Goal: Task Accomplishment & Management: Manage account settings

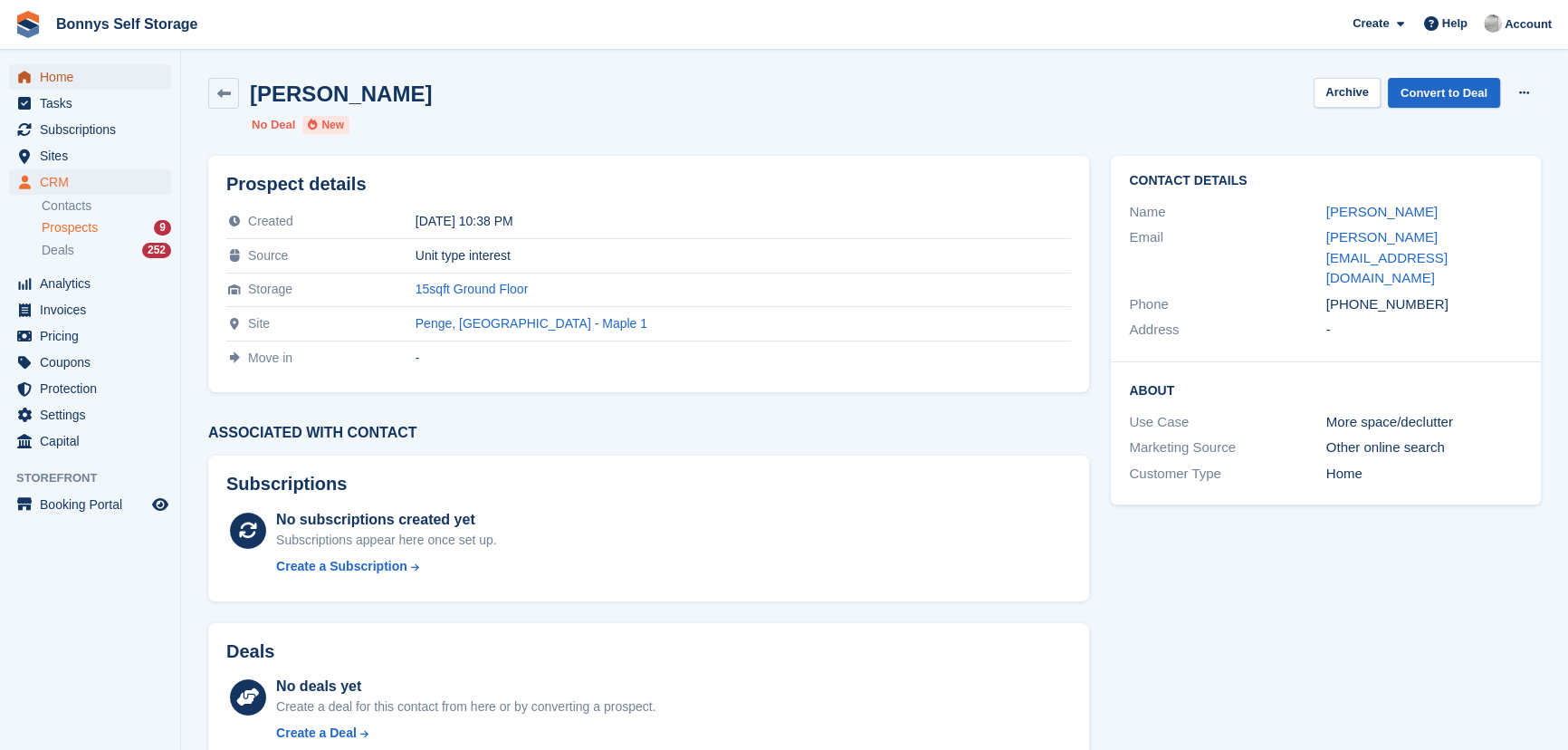
click at [84, 73] on span "Home" at bounding box center [94, 77] width 109 height 25
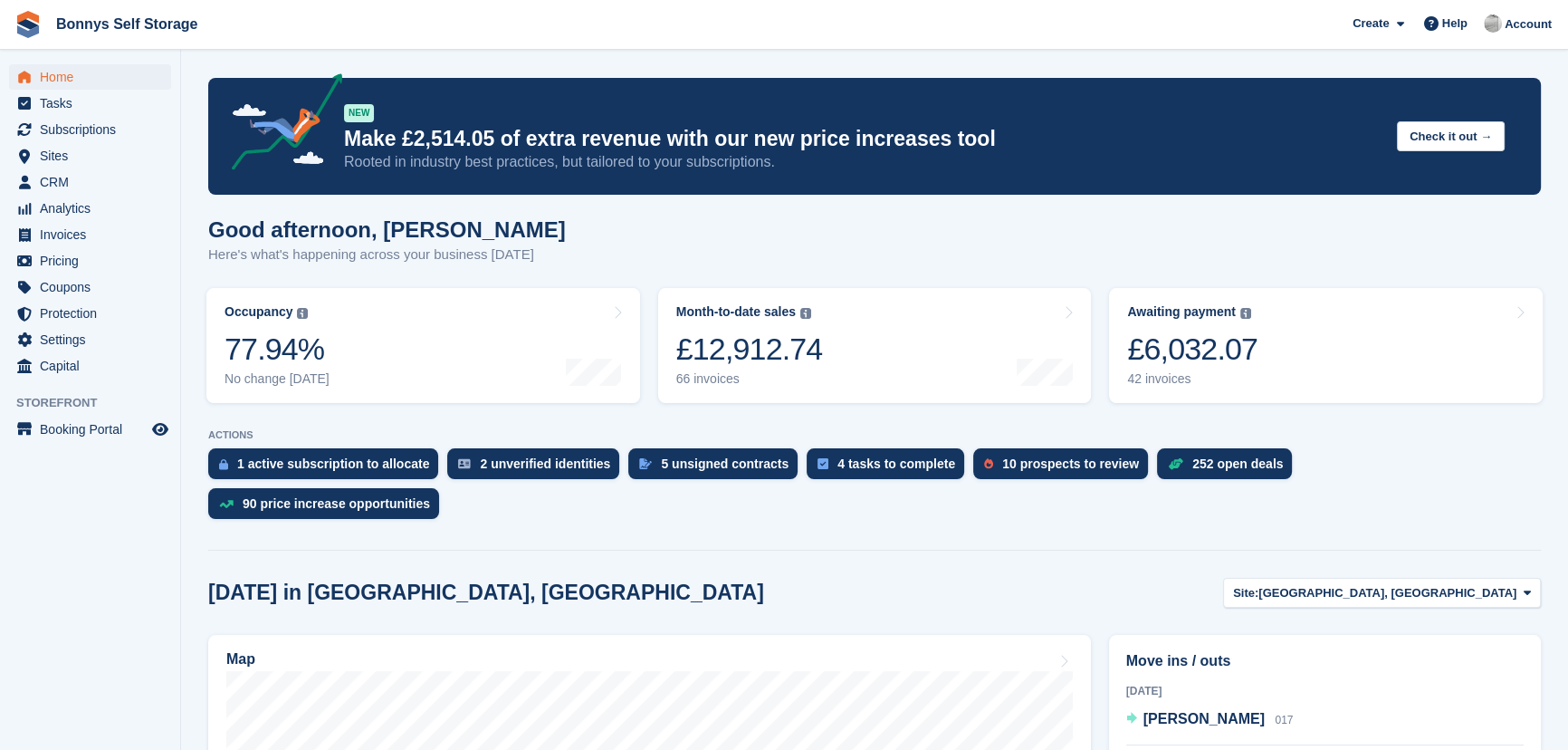
scroll to position [247, 0]
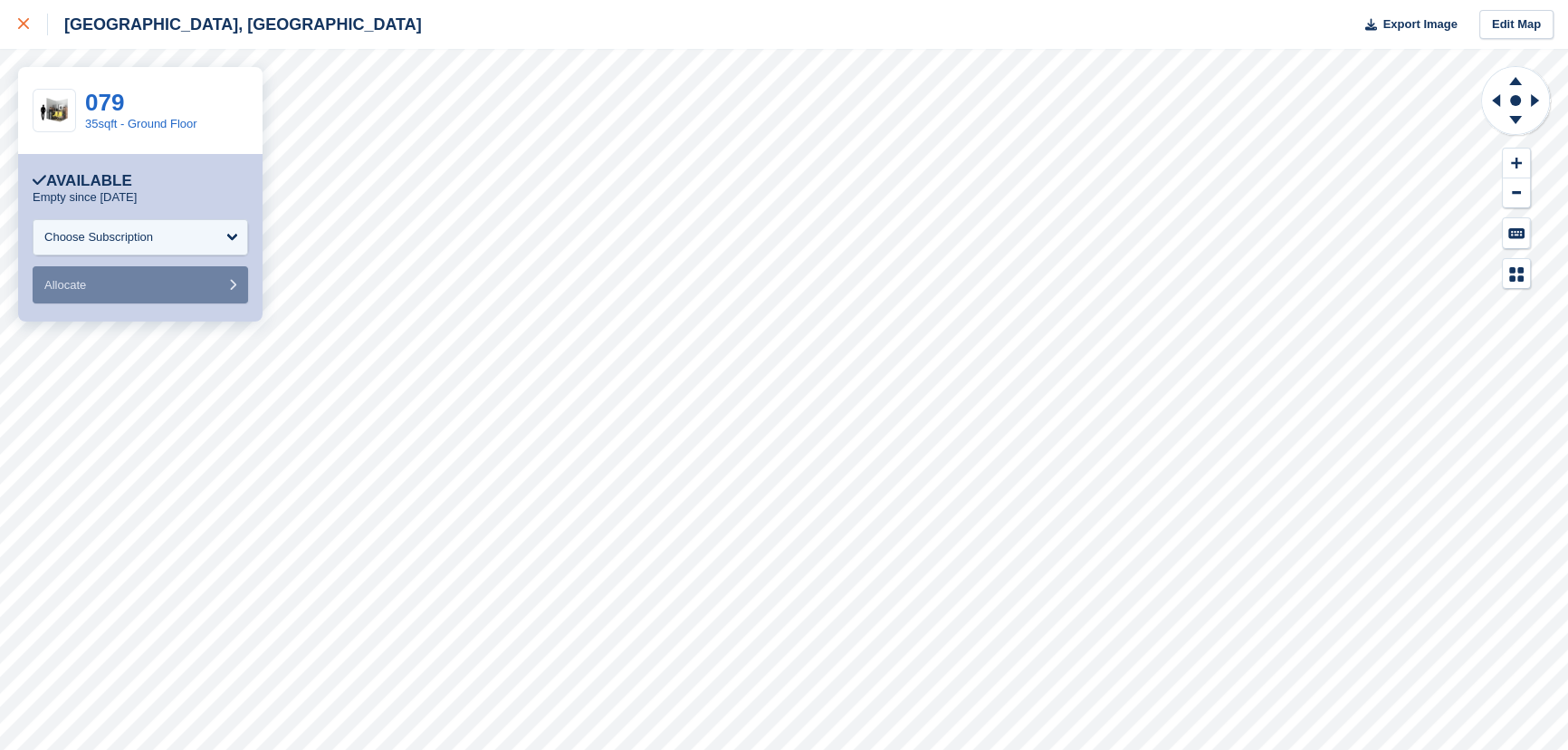
click at [27, 18] on icon at bounding box center [24, 24] width 11 height 11
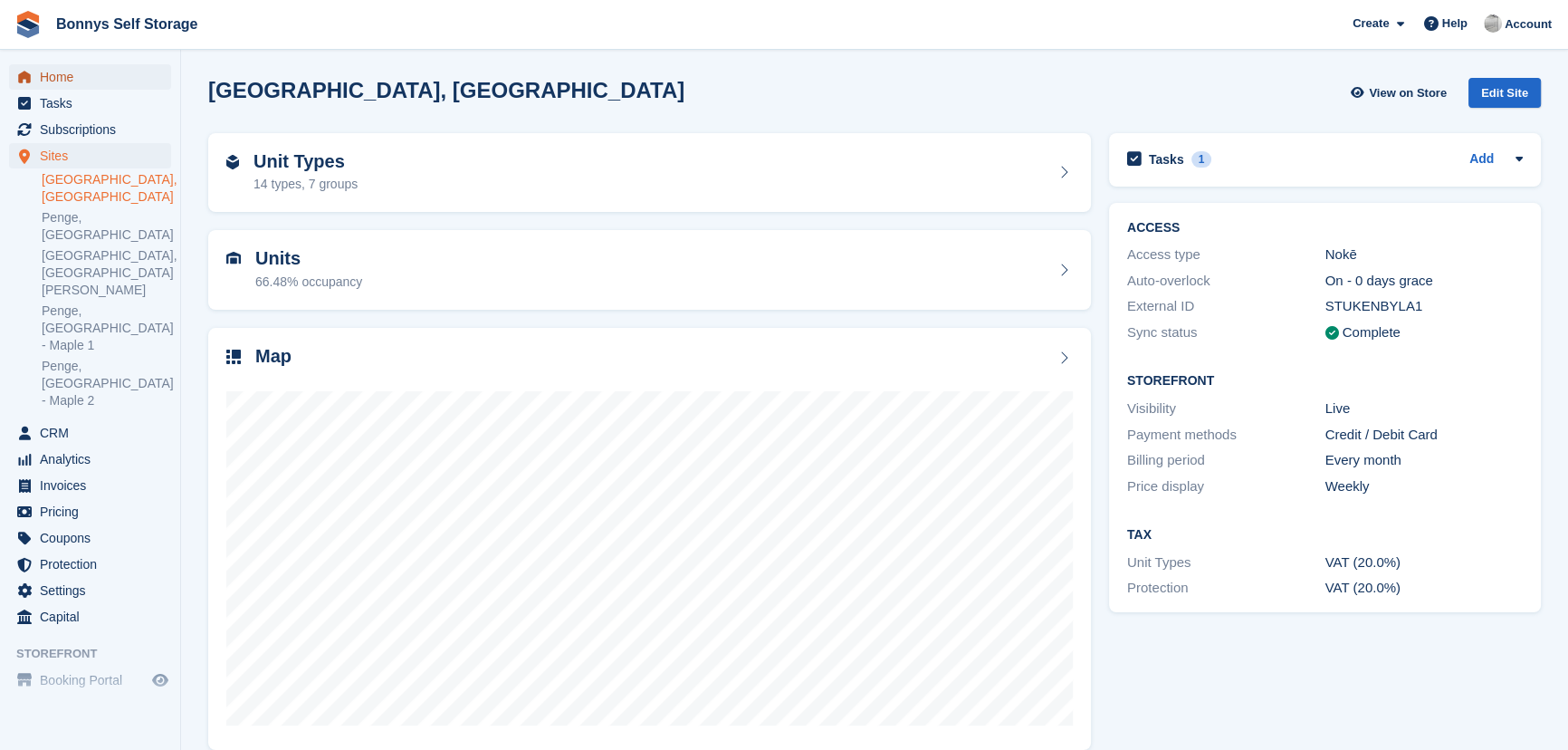
click at [63, 74] on span "Home" at bounding box center [94, 77] width 109 height 25
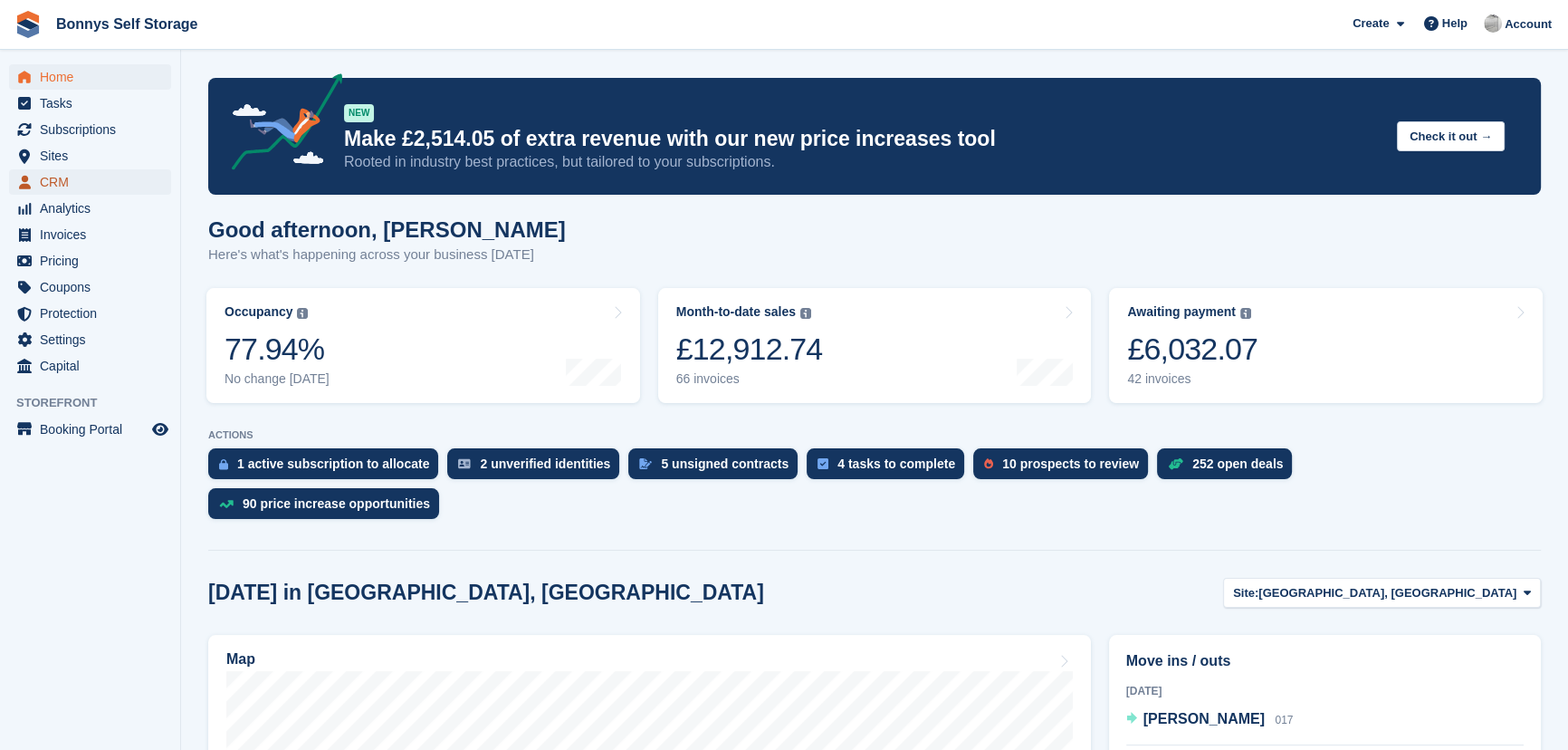
click at [50, 176] on span "CRM" at bounding box center [94, 182] width 109 height 25
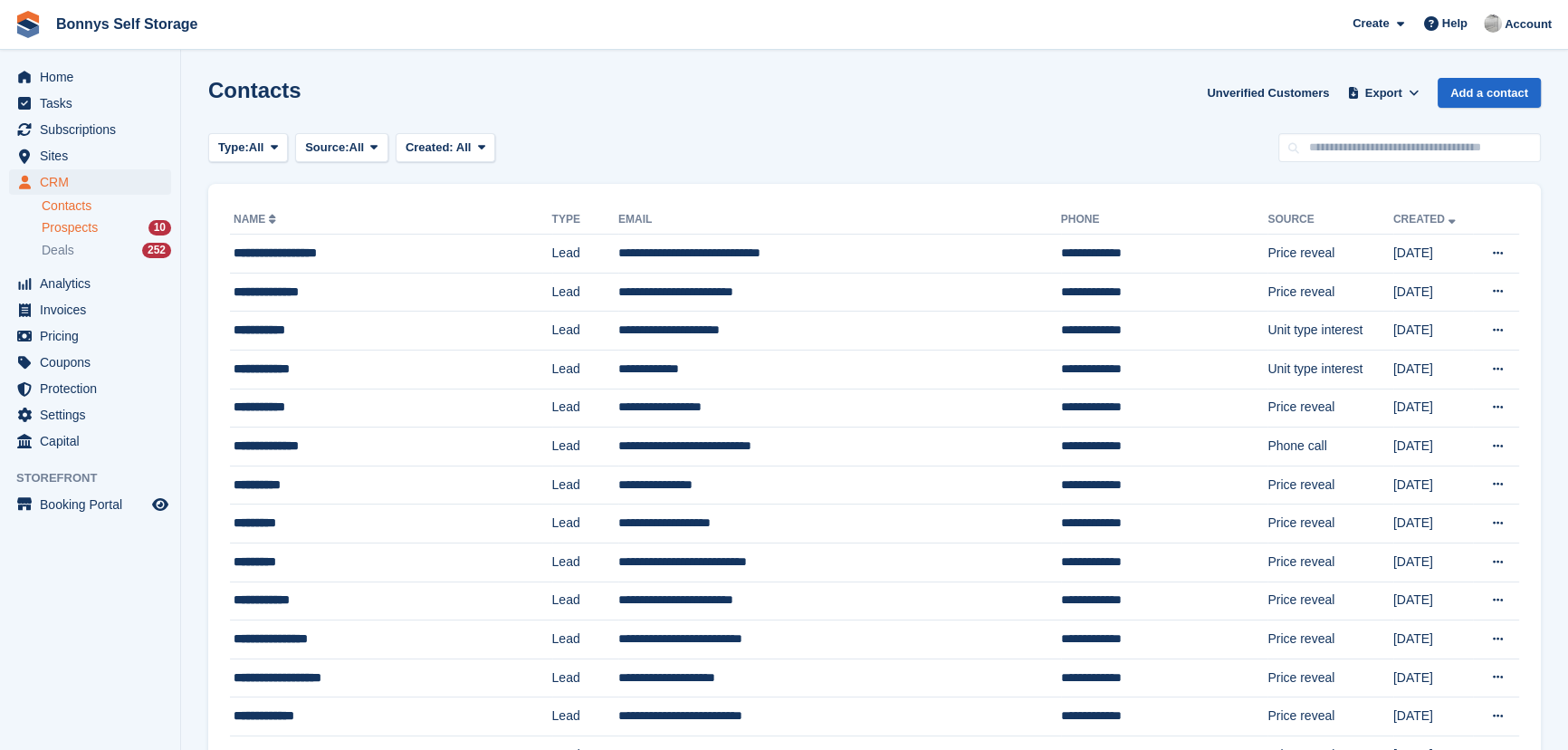
click at [98, 221] on div "Prospects 10" at bounding box center [106, 228] width 130 height 17
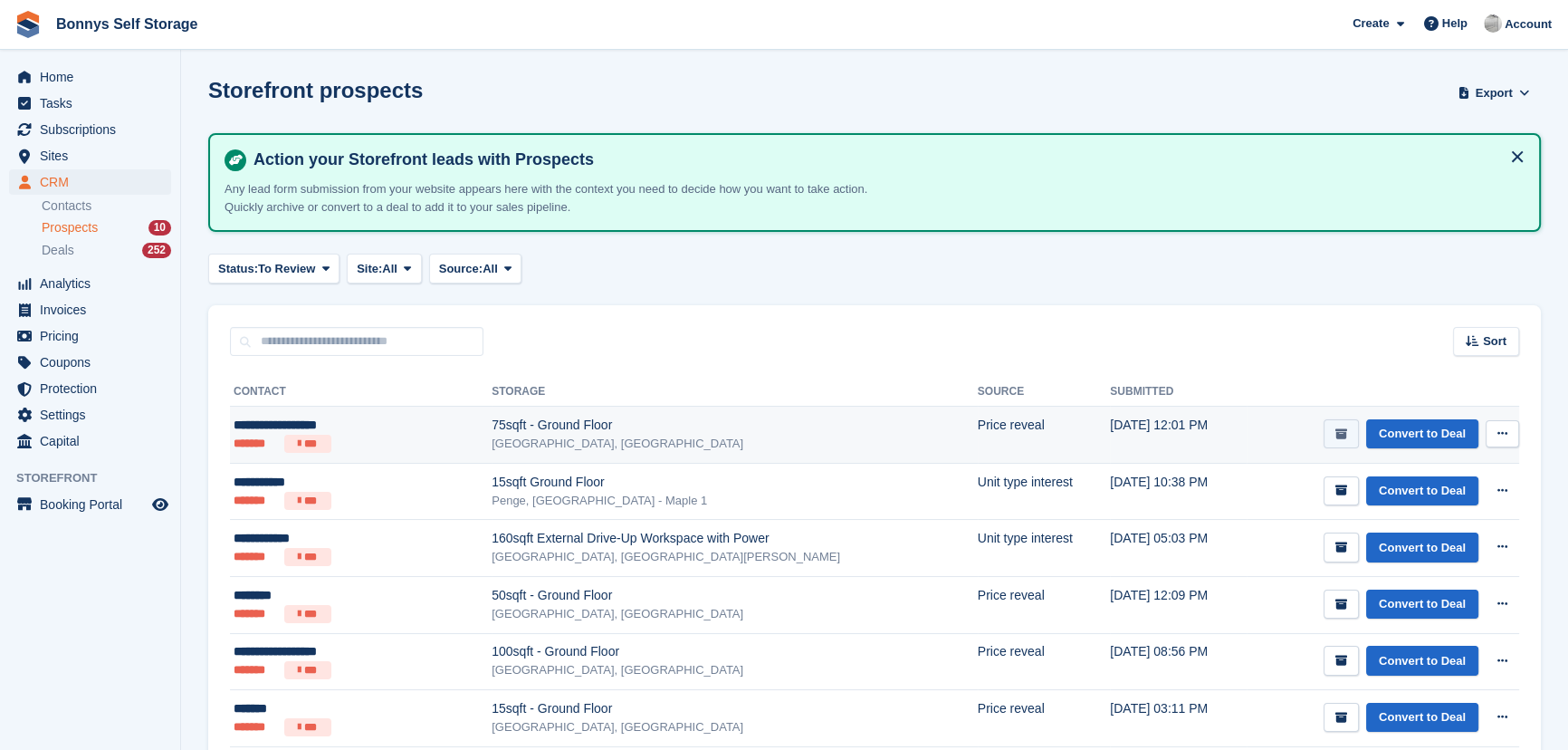
click at [1347, 433] on icon "submit" at bounding box center [1341, 433] width 12 height 12
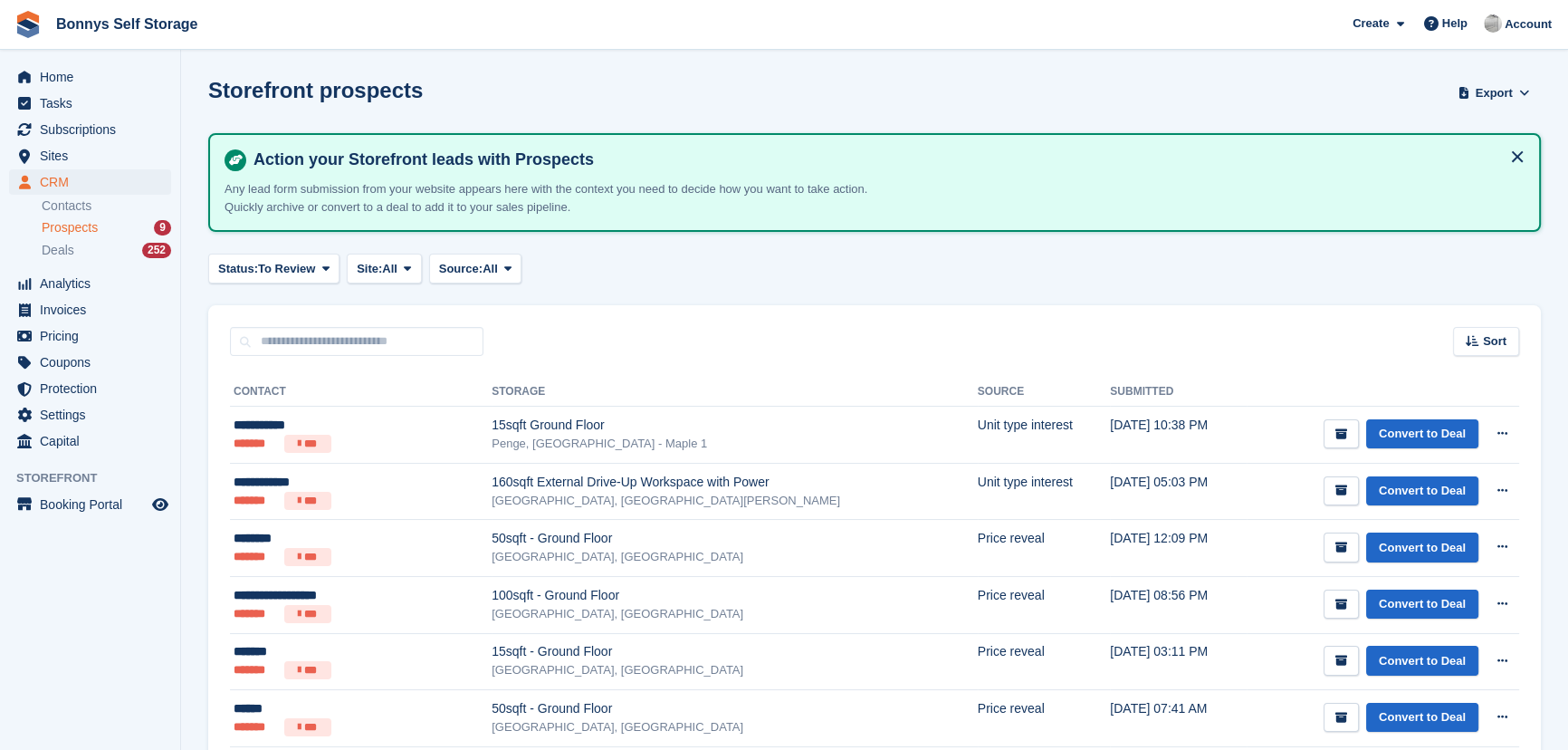
click at [87, 220] on span "Prospects" at bounding box center [70, 228] width 56 height 17
click at [828, 258] on div "Status: To Review All Archived To Review Site: All All Great Yarmouth, Norfolk …" at bounding box center [875, 268] width 1332 height 30
click at [636, 272] on div "Status: To Review All Archived To Review Site: All All Great Yarmouth, Norfolk …" at bounding box center [875, 268] width 1332 height 30
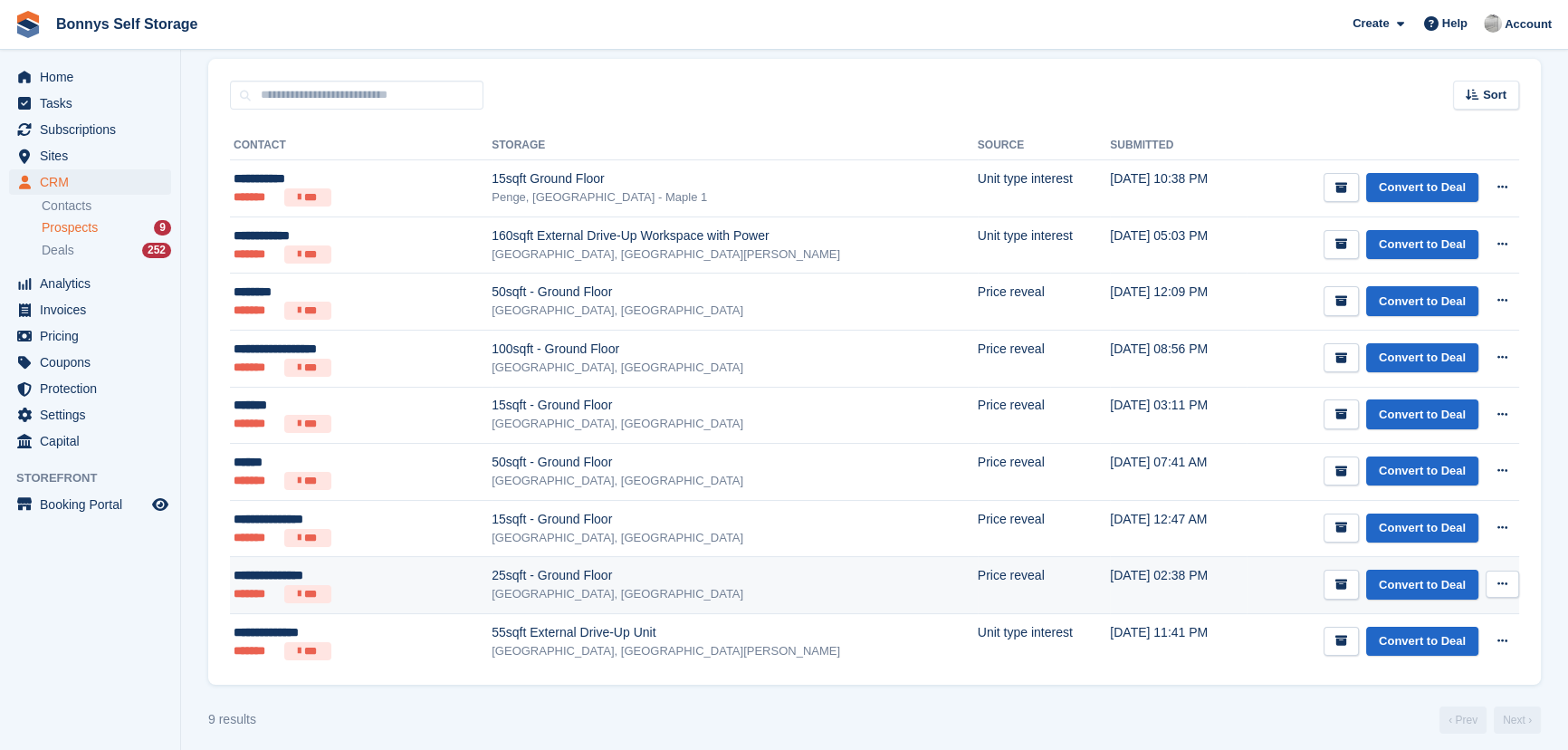
scroll to position [255, 0]
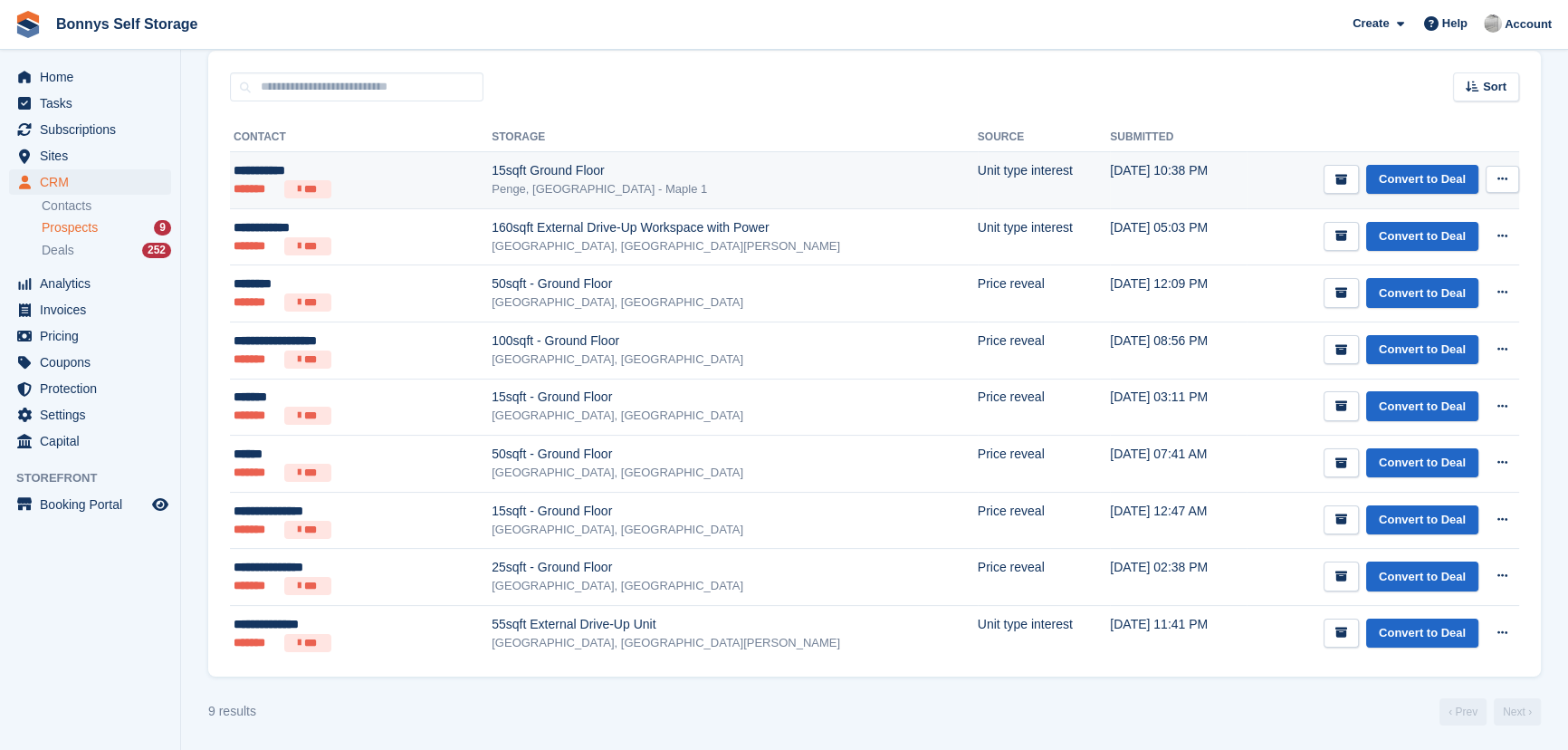
drag, startPoint x: 611, startPoint y: 181, endPoint x: 623, endPoint y: 179, distance: 12.2
click at [611, 181] on div "Penge, [GEOGRAPHIC_DATA] - Maple 1" at bounding box center [734, 190] width 486 height 18
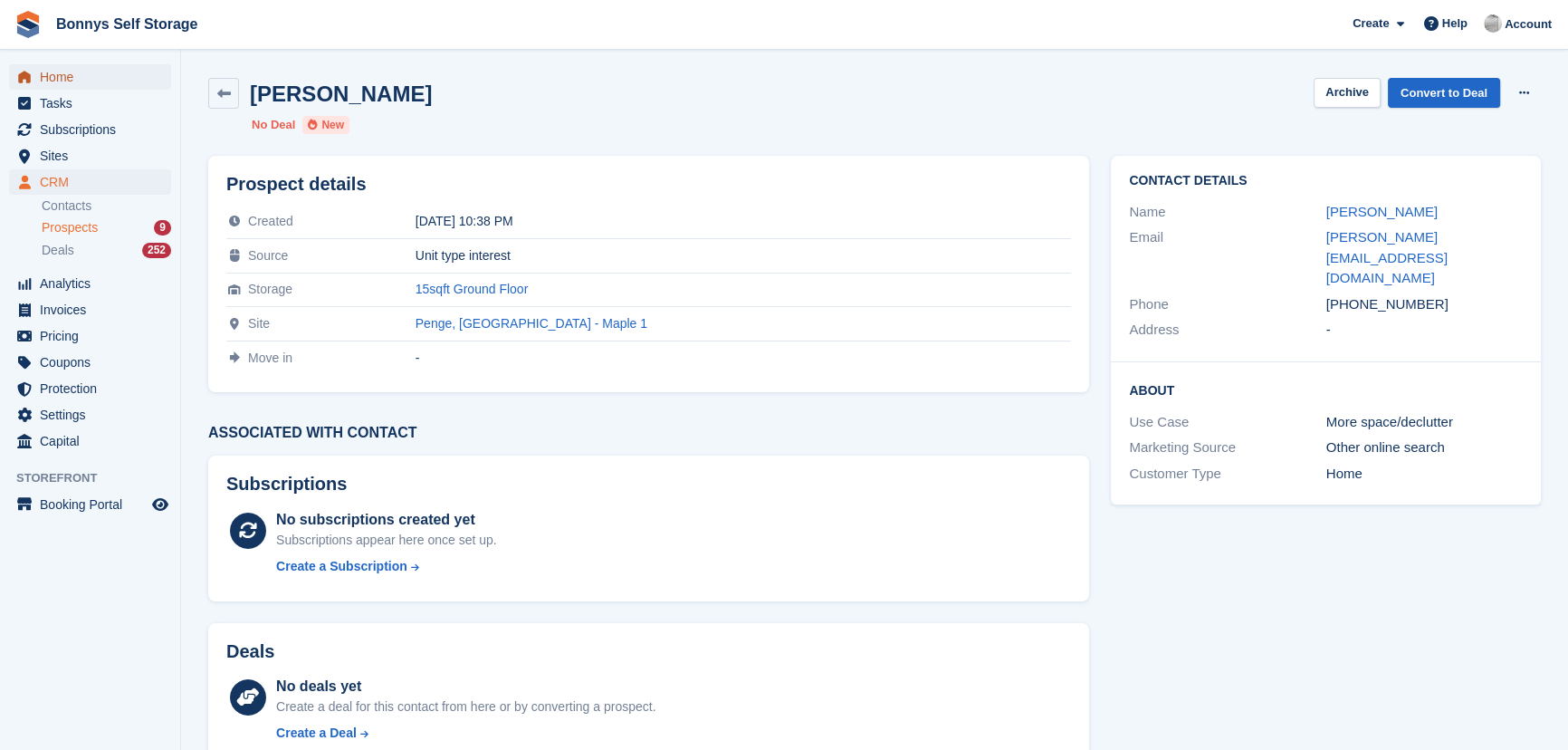
click at [44, 73] on span "Home" at bounding box center [94, 77] width 109 height 25
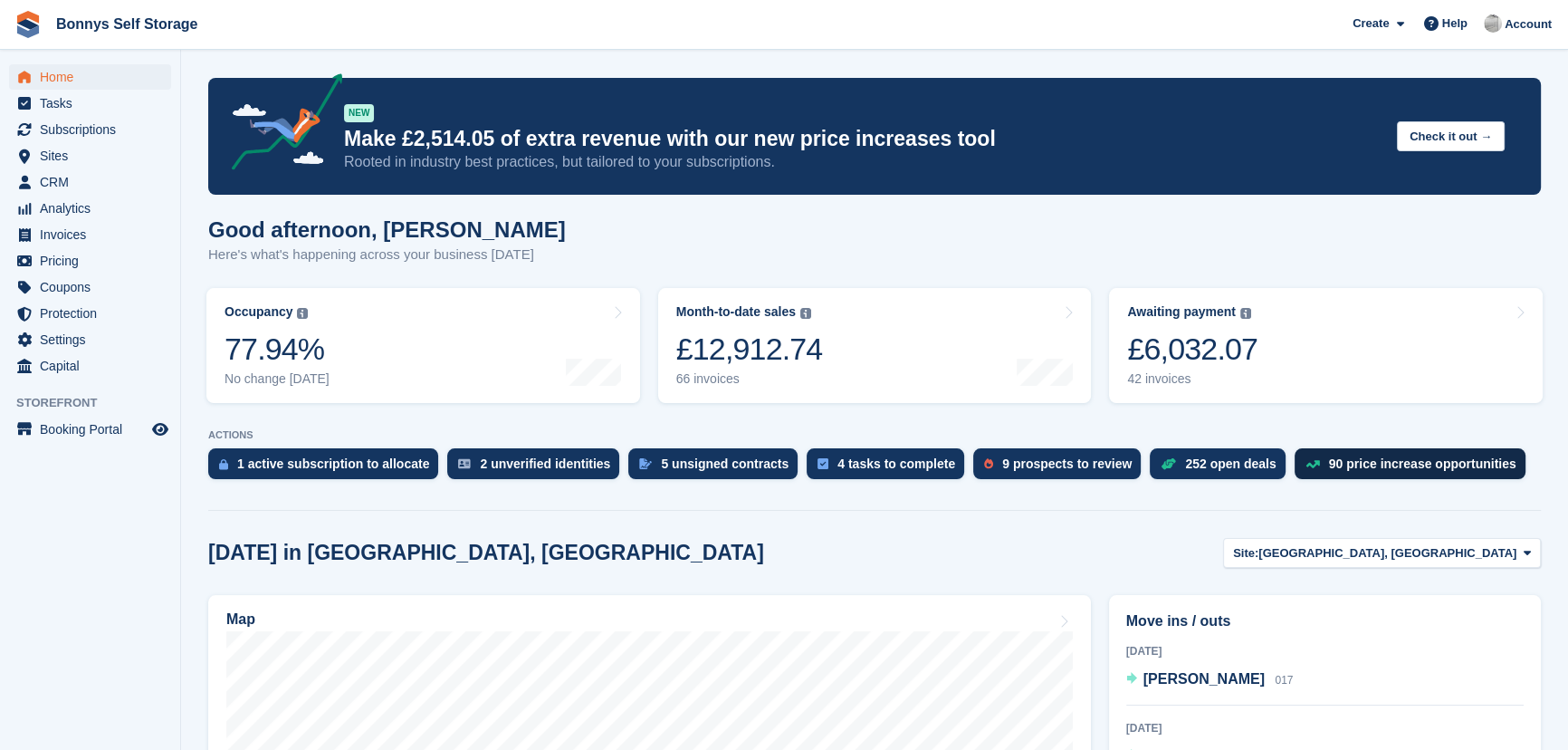
click at [1395, 478] on div "90 price increase opportunities" at bounding box center [1409, 463] width 231 height 31
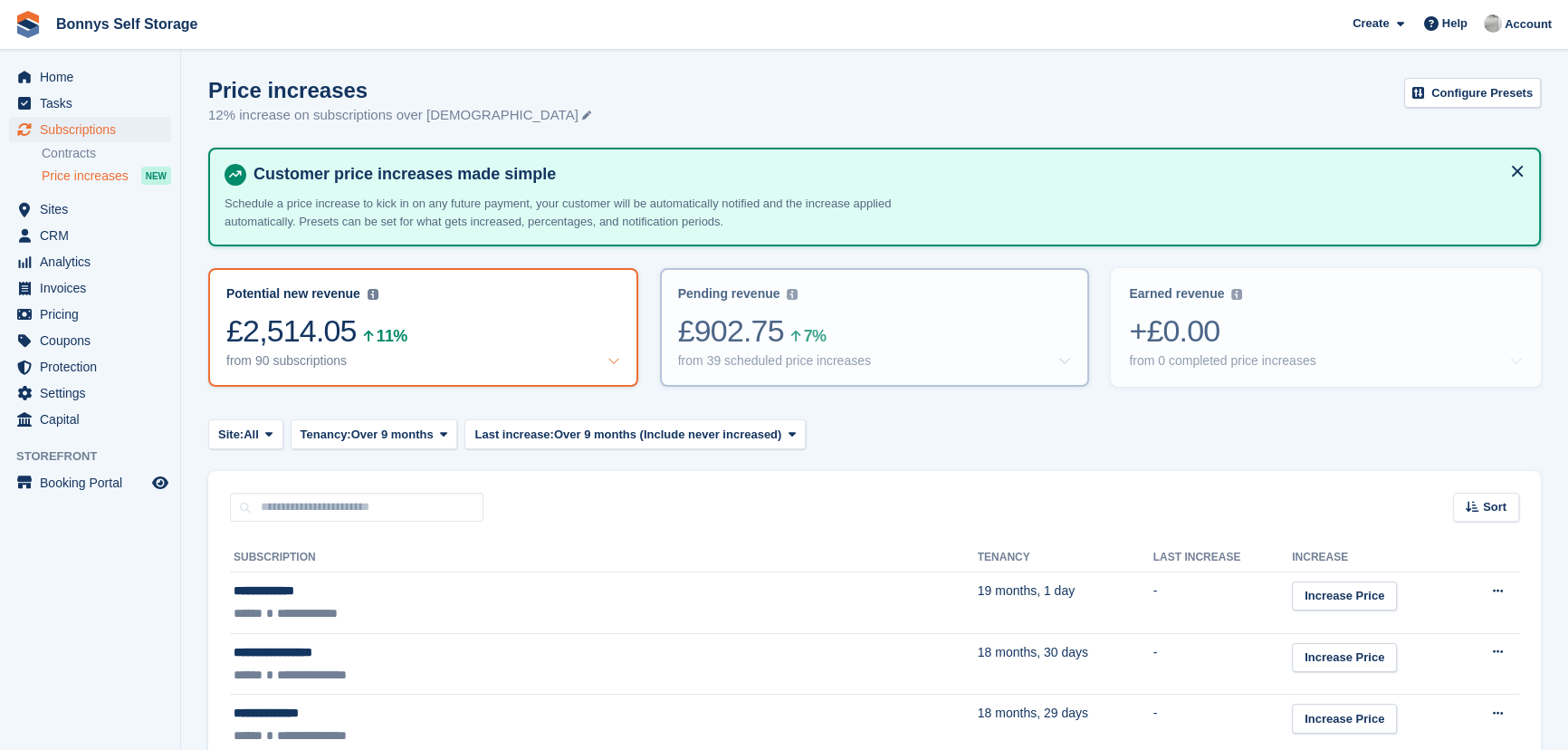
click at [992, 339] on div "£902.75 7%" at bounding box center [875, 331] width 393 height 37
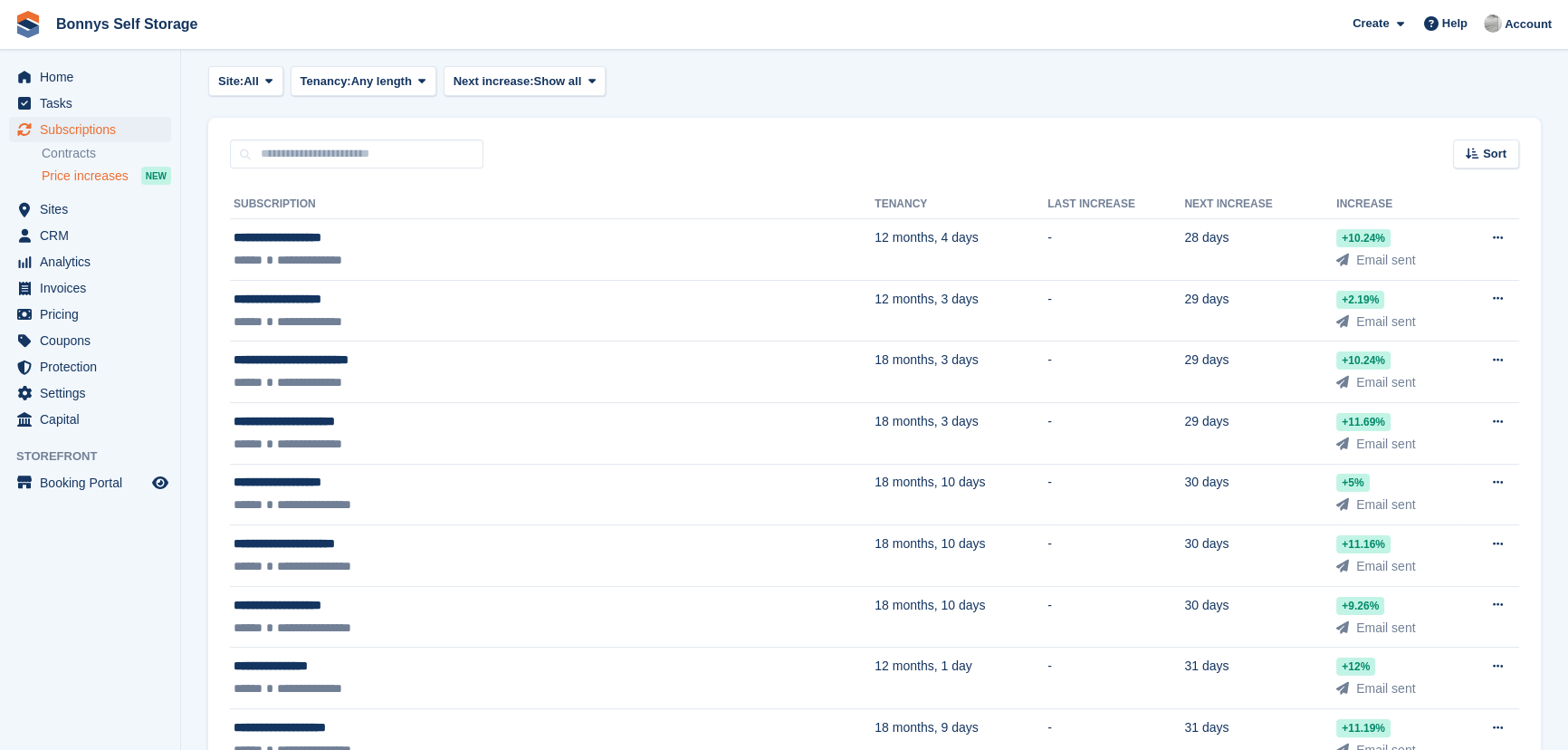
scroll to position [82, 0]
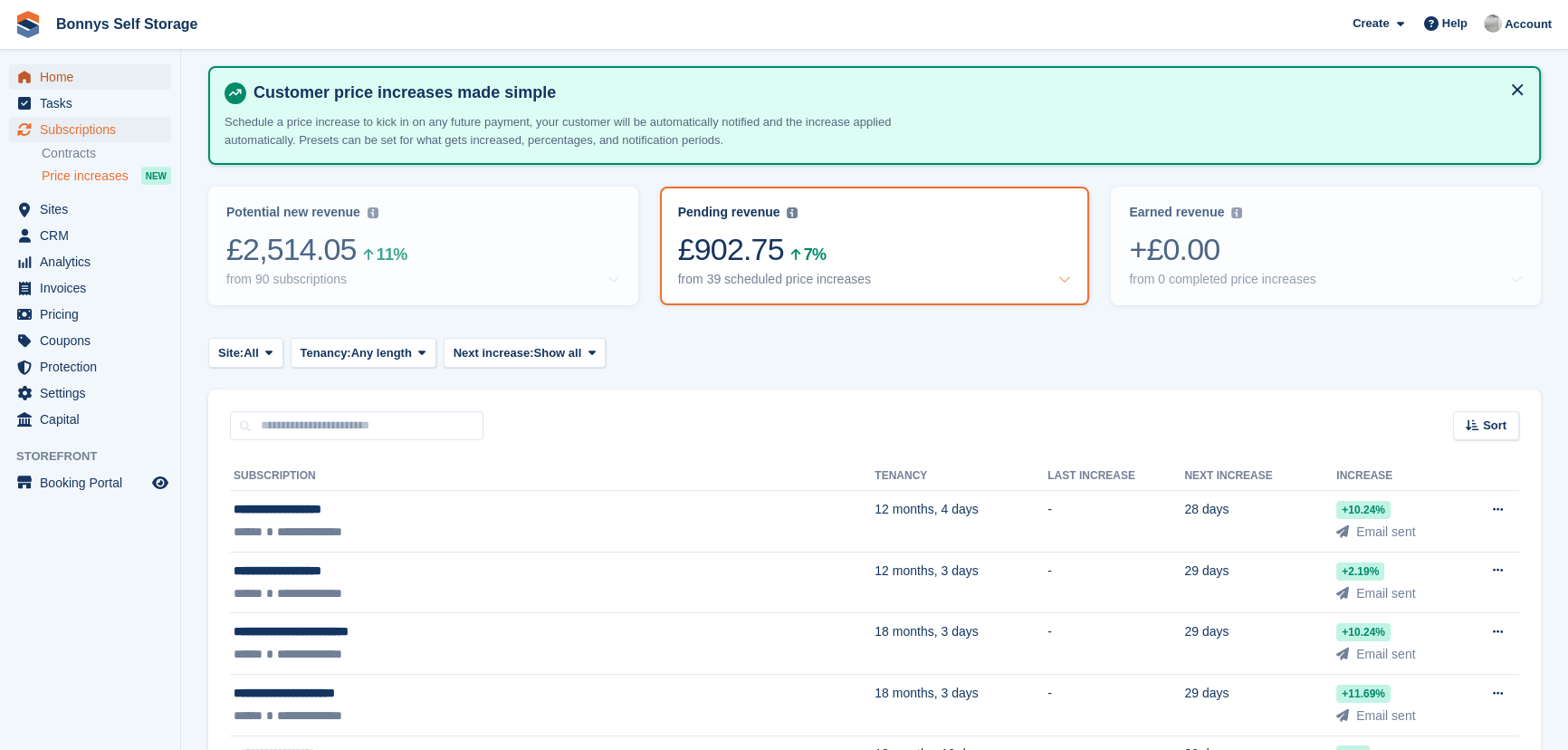
click at [71, 68] on span "Home" at bounding box center [94, 77] width 109 height 25
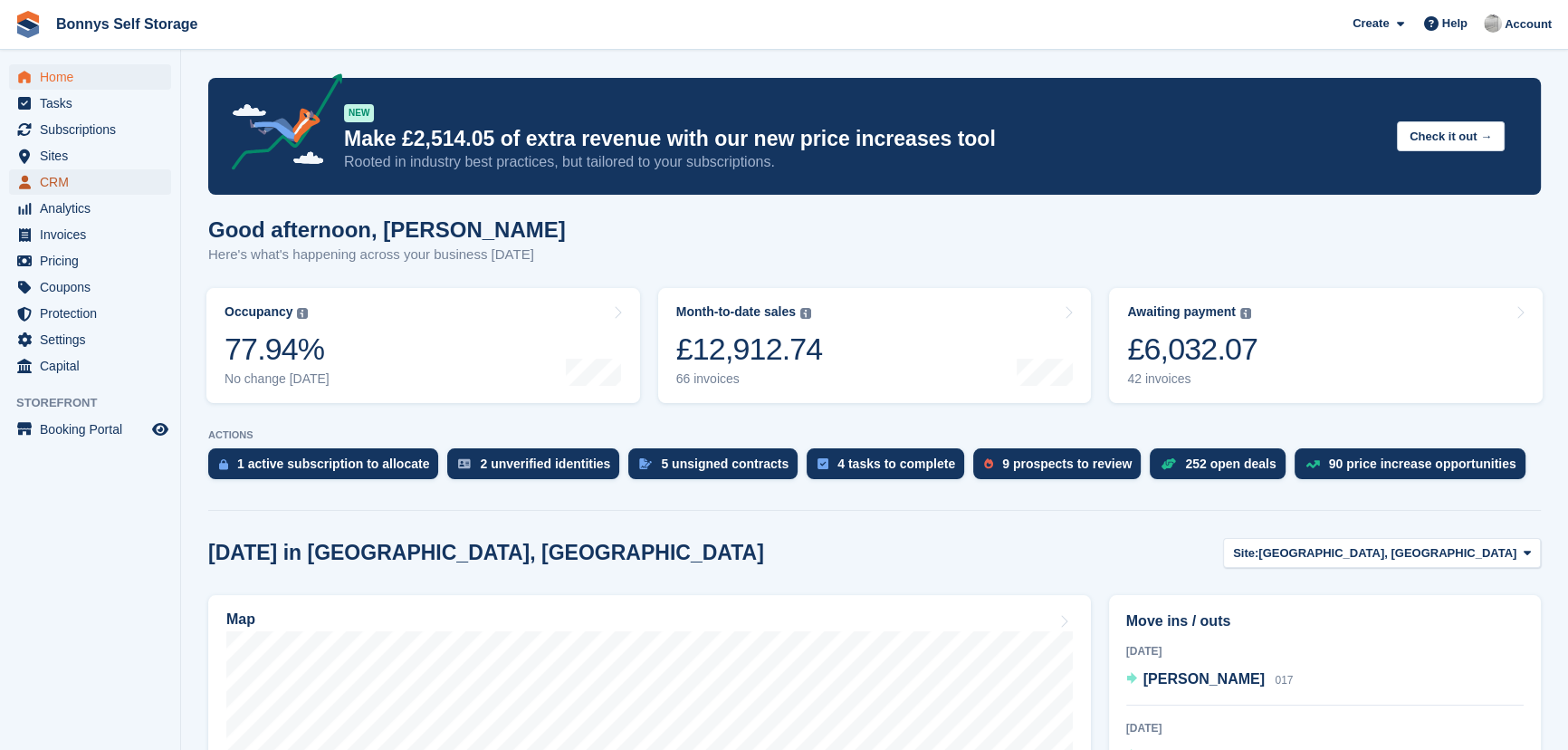
click at [56, 184] on span "CRM" at bounding box center [94, 182] width 109 height 25
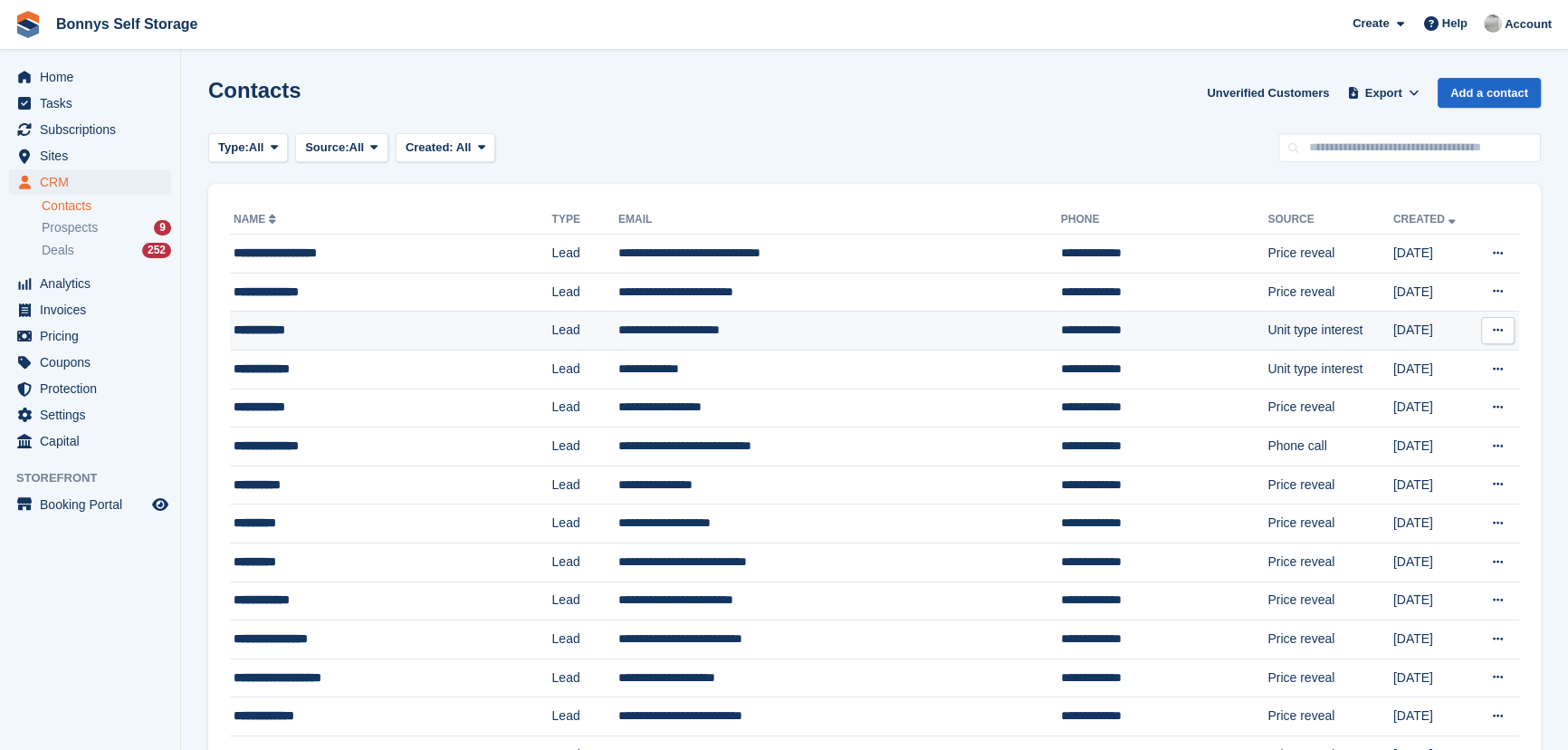
click at [361, 323] on div "**********" at bounding box center [365, 330] width 263 height 19
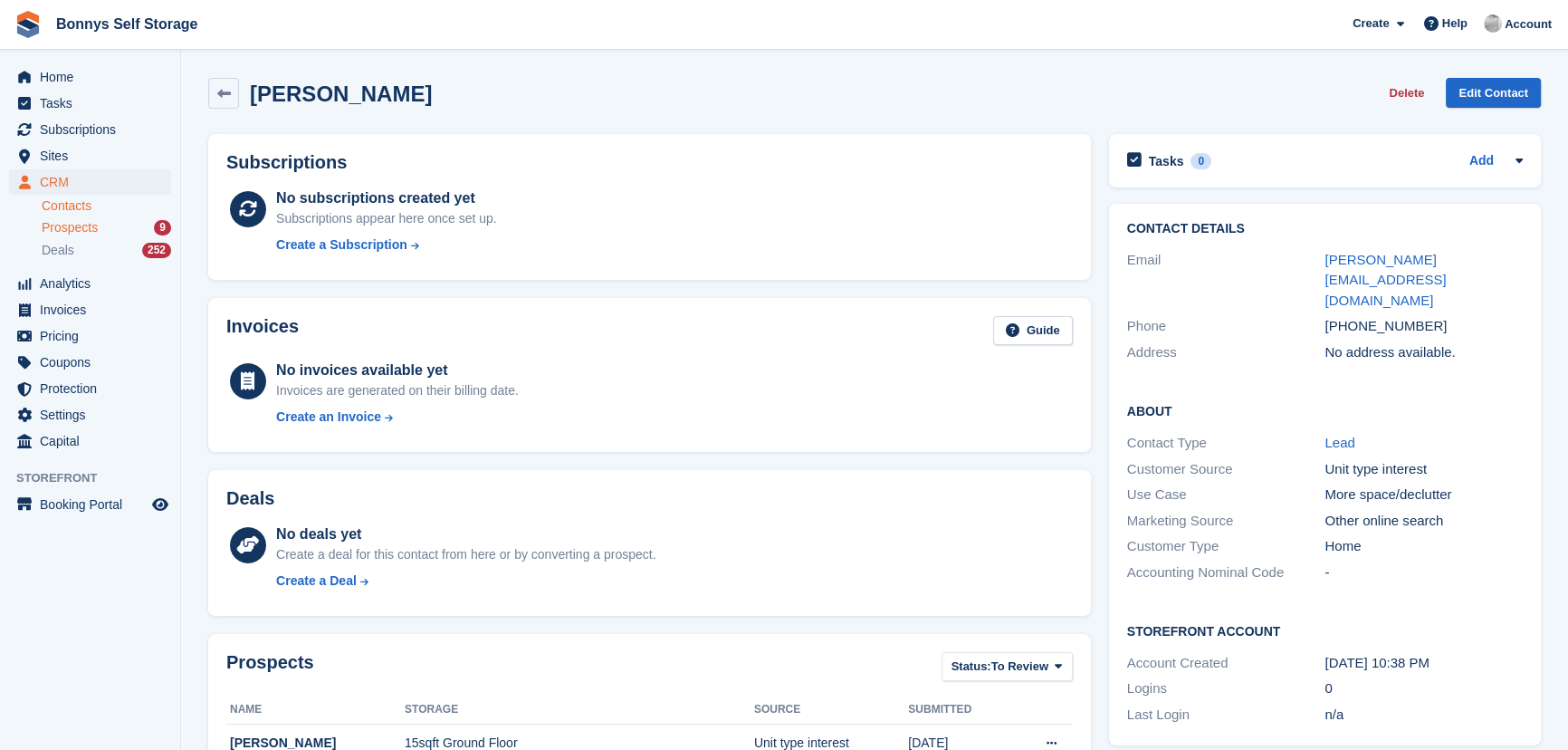
click at [77, 230] on span "Prospects" at bounding box center [70, 228] width 56 height 17
